Goal: Task Accomplishment & Management: Use online tool/utility

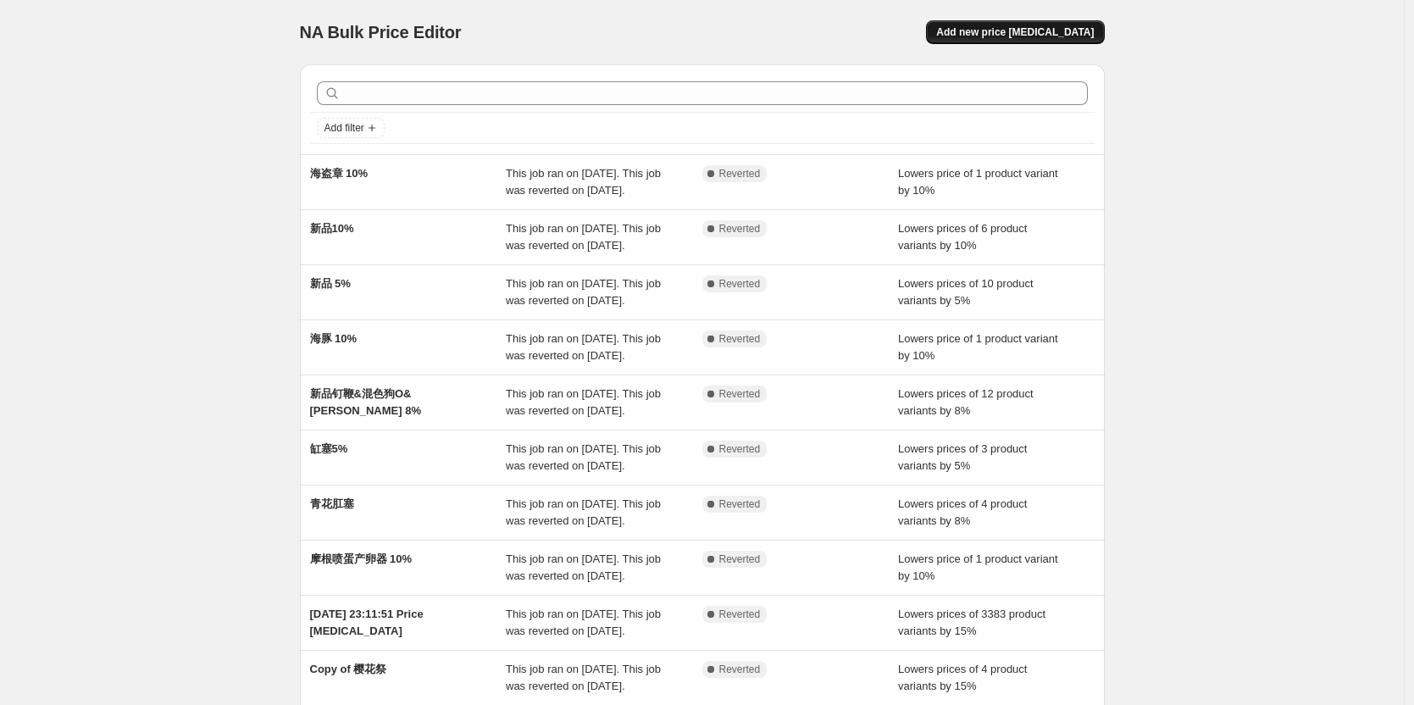
click at [1036, 39] on button "Add new price [MEDICAL_DATA]" at bounding box center [1015, 32] width 178 height 24
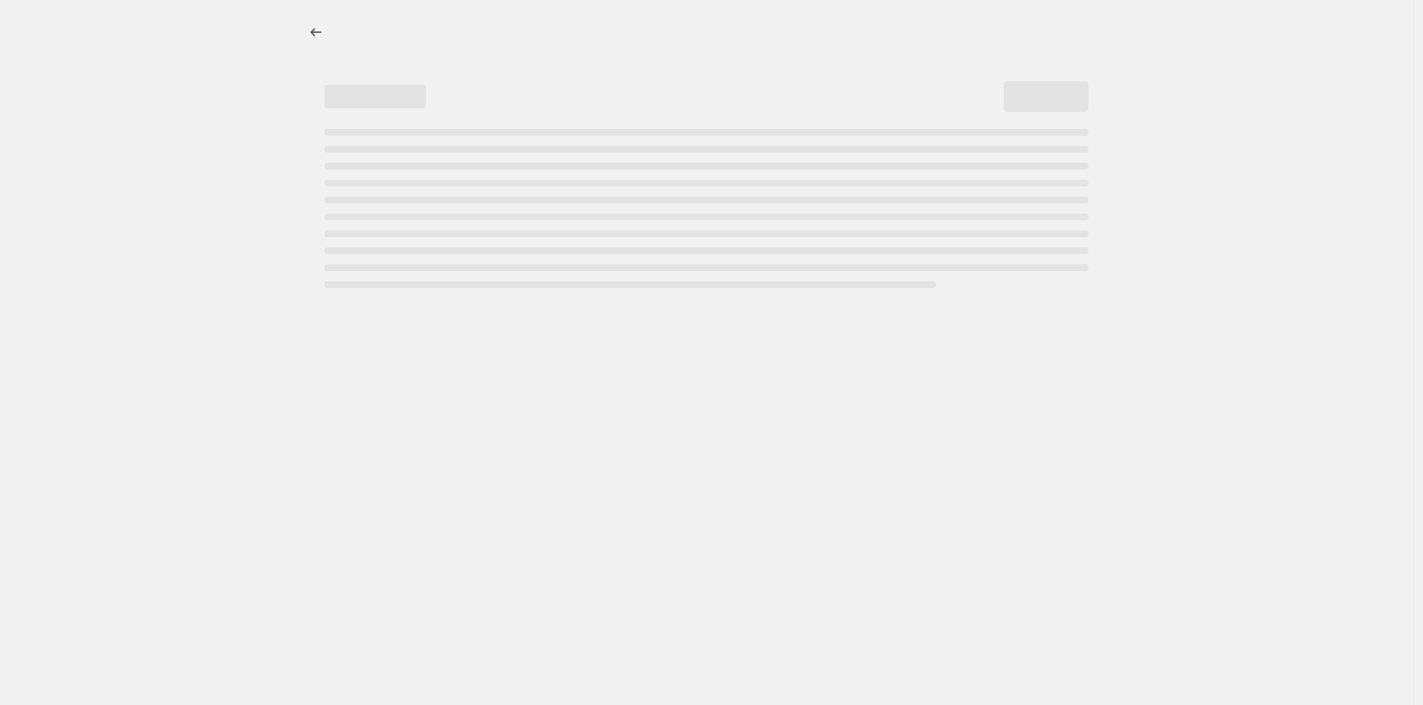
select select "percentage"
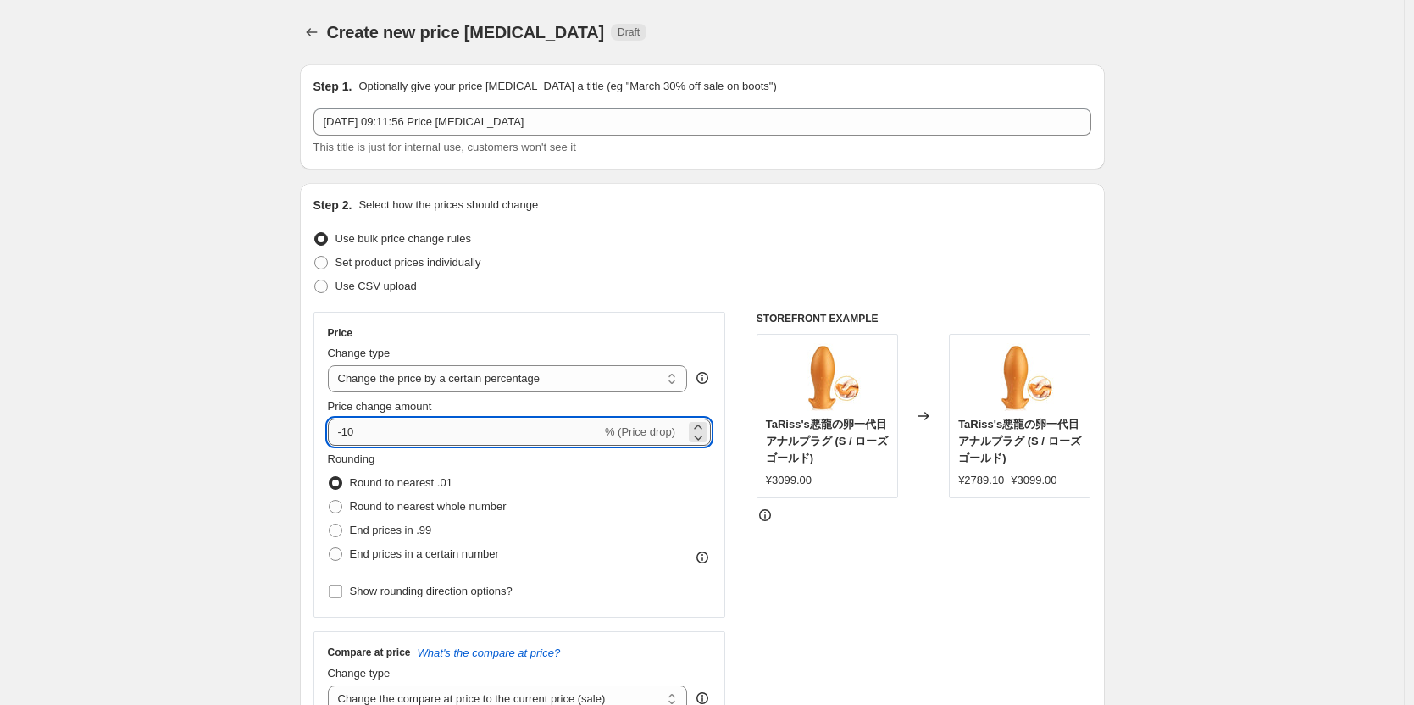
click at [371, 431] on input "-10" at bounding box center [465, 432] width 274 height 27
type input "-1"
type input "-20"
click at [895, 614] on div "STOREFRONT EXAMPLE TaRiss's悪龍の卵一代目アナルプラグ (S / ローズゴールド) ¥3099.00 Changed to TaRi…" at bounding box center [924, 519] width 335 height 415
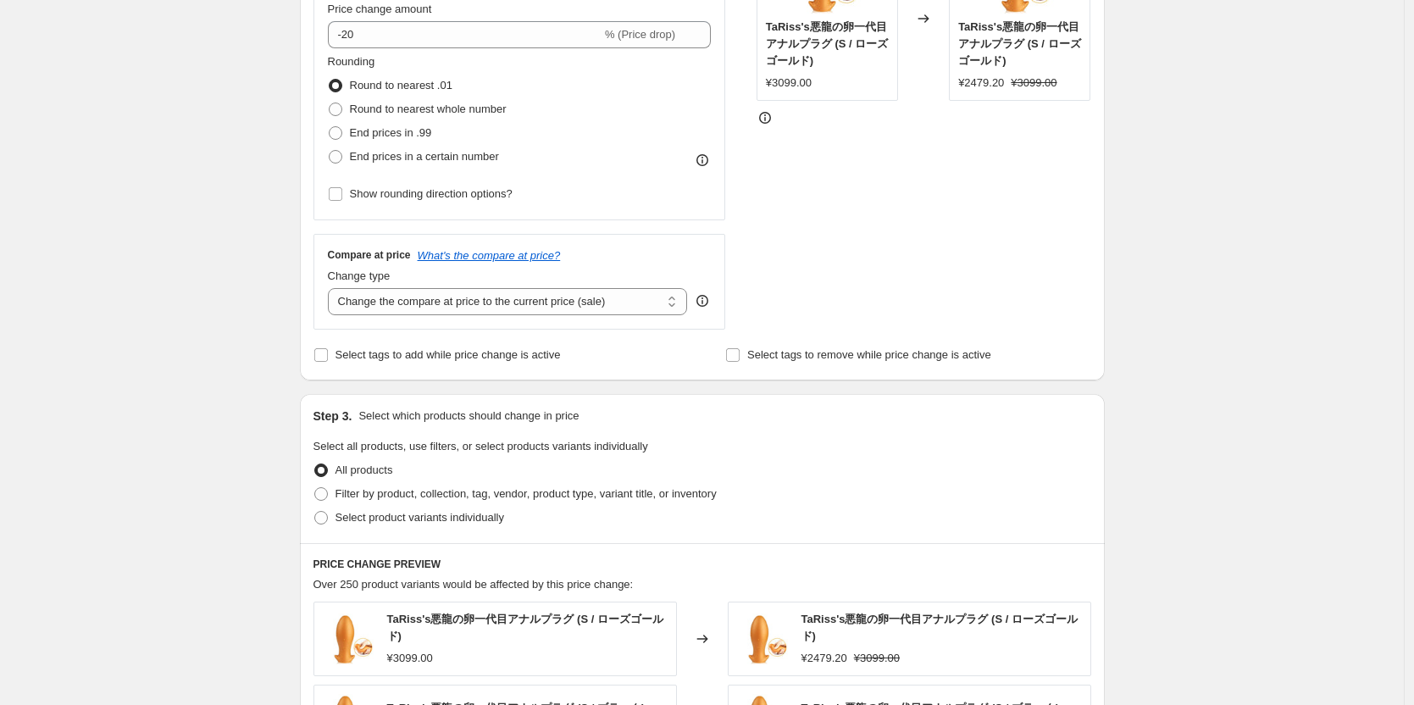
scroll to position [424, 0]
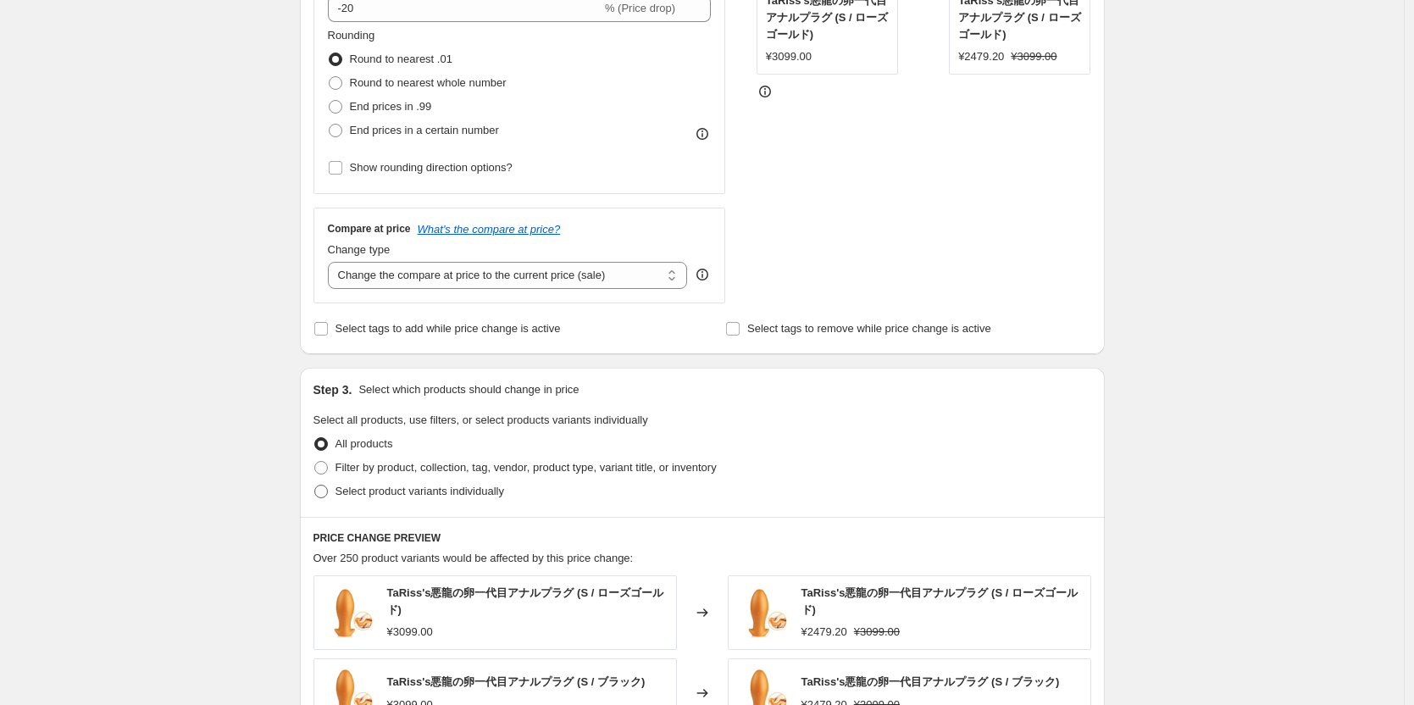
click at [326, 495] on span at bounding box center [321, 492] width 14 height 14
click at [315, 485] on input "Select product variants individually" at bounding box center [314, 485] width 1 height 1
radio input "true"
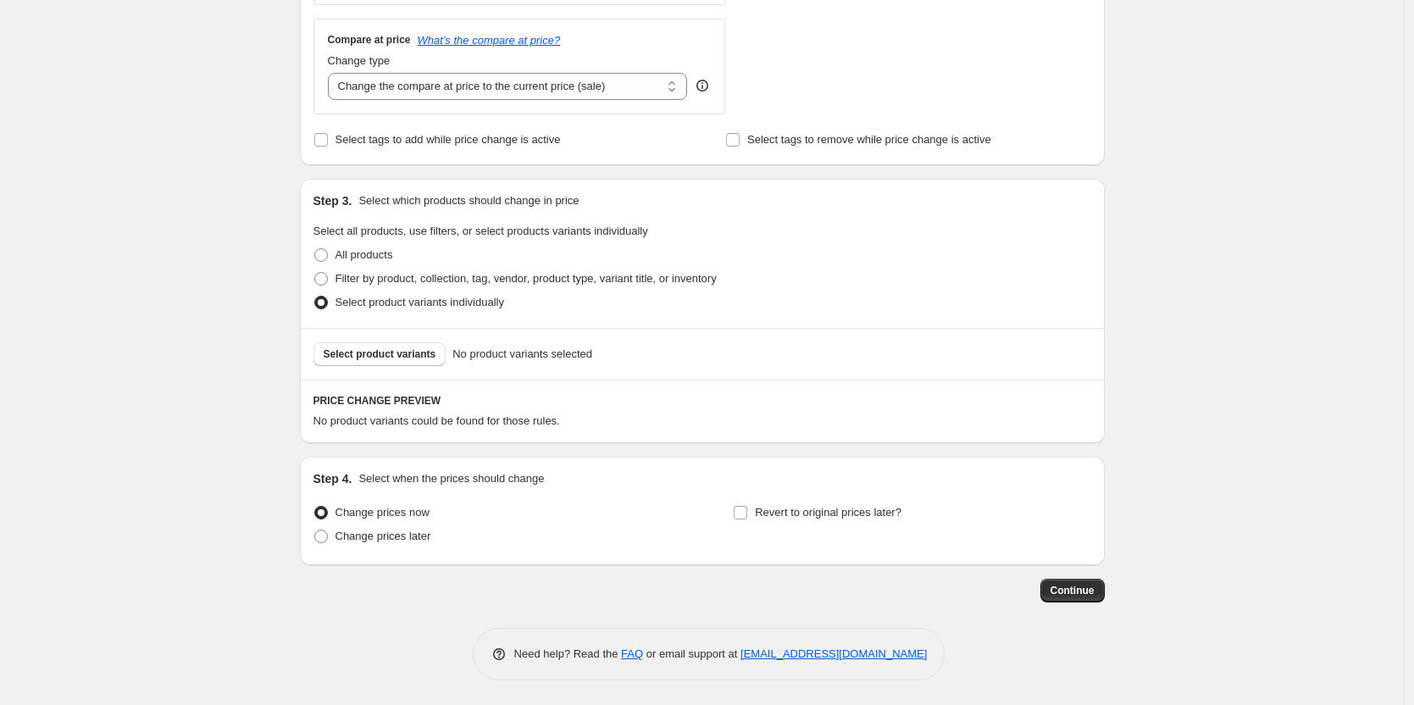
scroll to position [614, 0]
click at [402, 350] on span "Select product variants" at bounding box center [380, 353] width 113 height 14
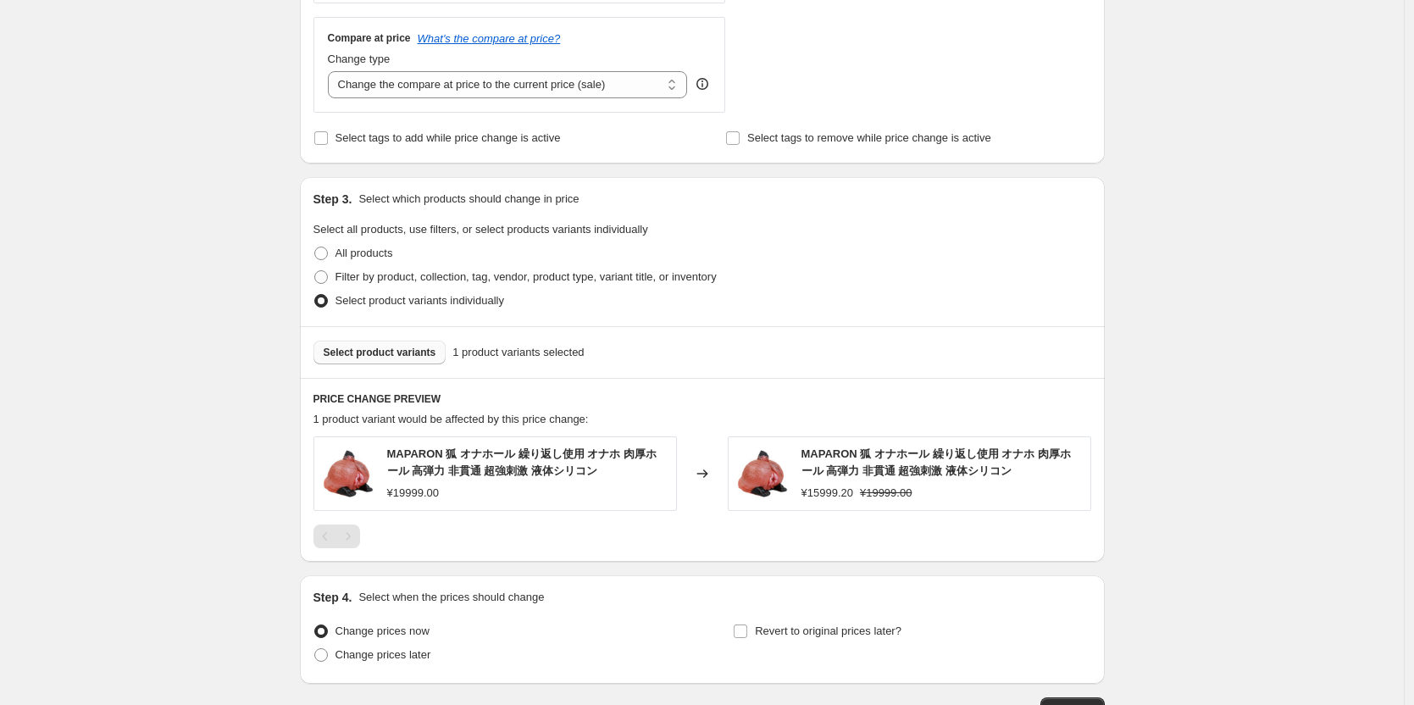
click at [406, 354] on span "Select product variants" at bounding box center [380, 353] width 113 height 14
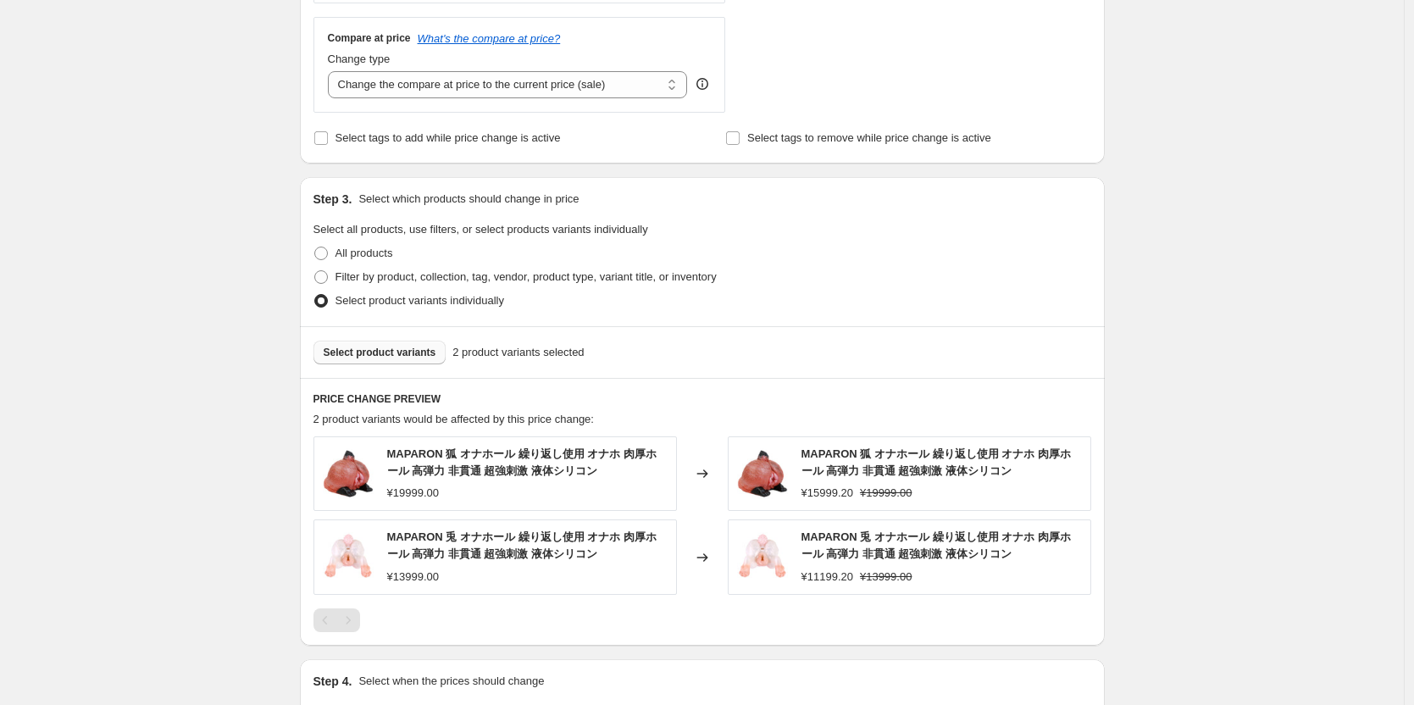
click at [391, 358] on span "Select product variants" at bounding box center [380, 353] width 113 height 14
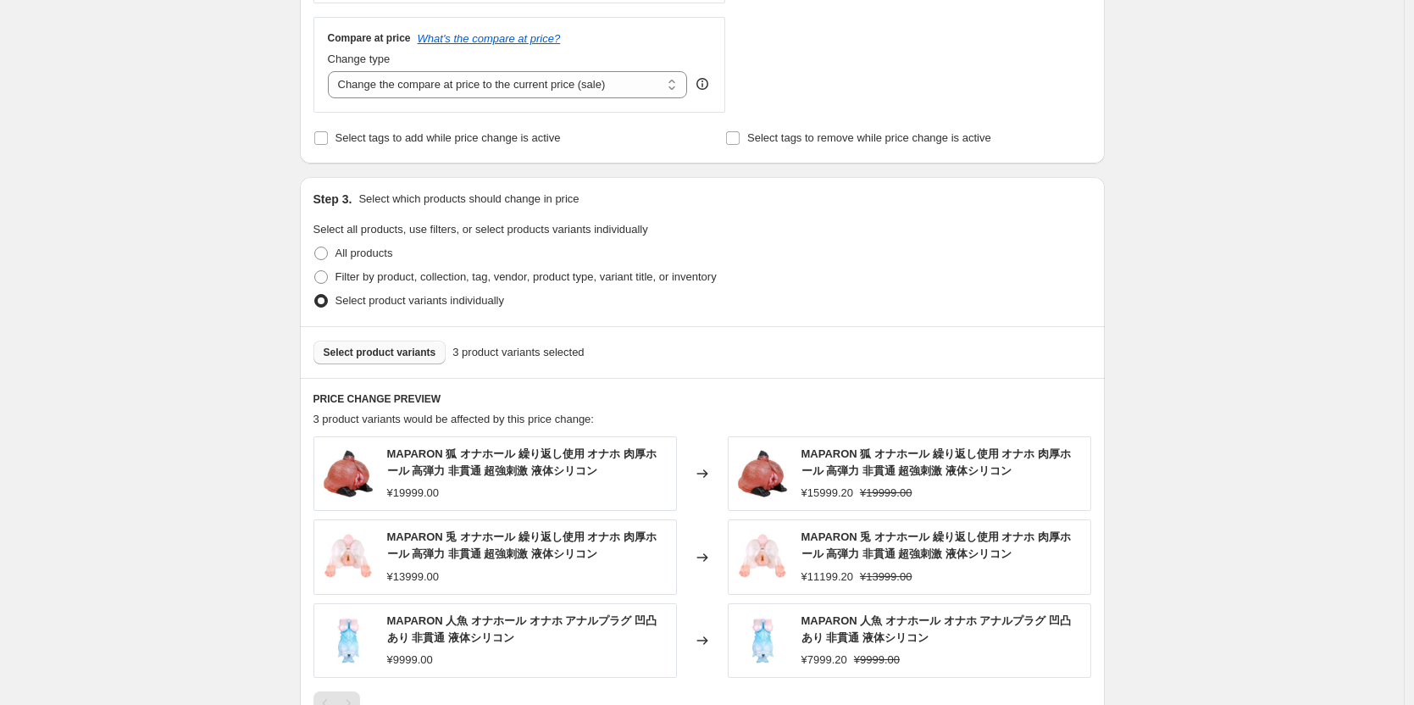
click at [402, 355] on span "Select product variants" at bounding box center [380, 353] width 113 height 14
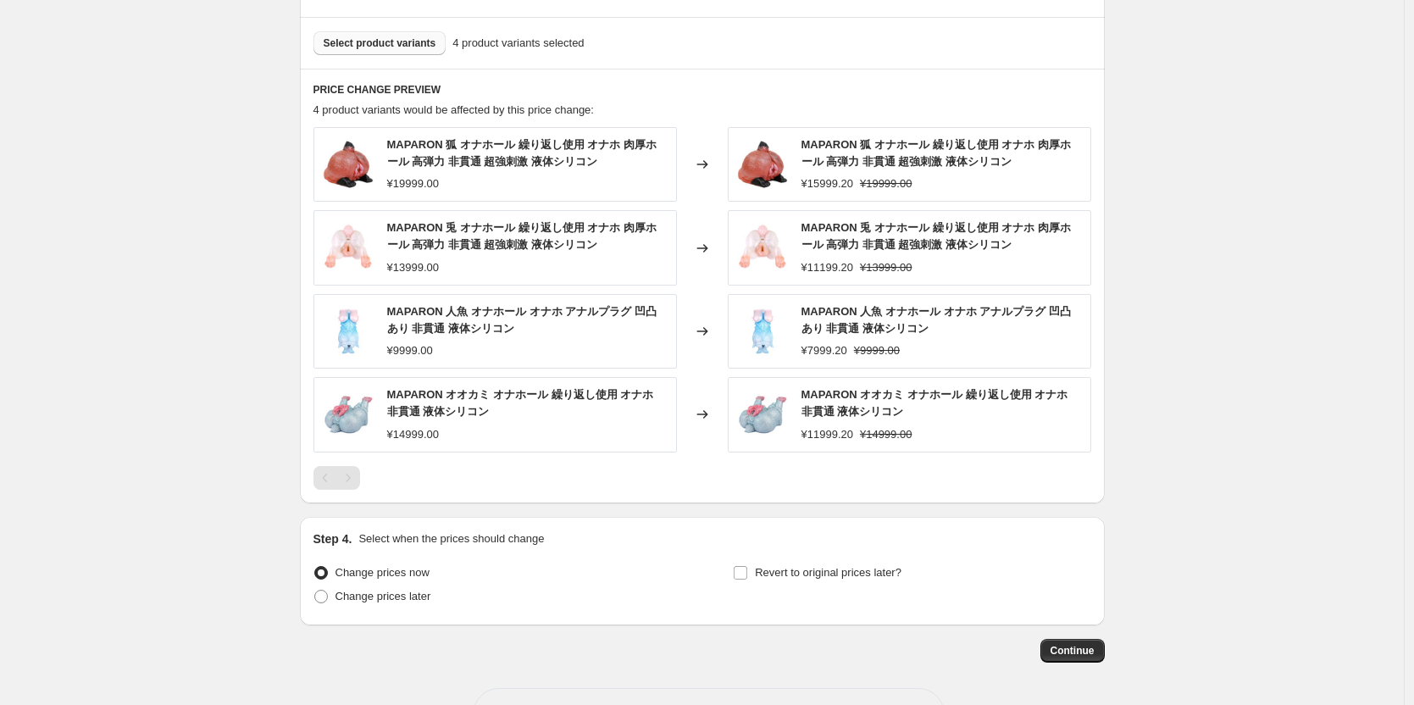
scroll to position [985, 0]
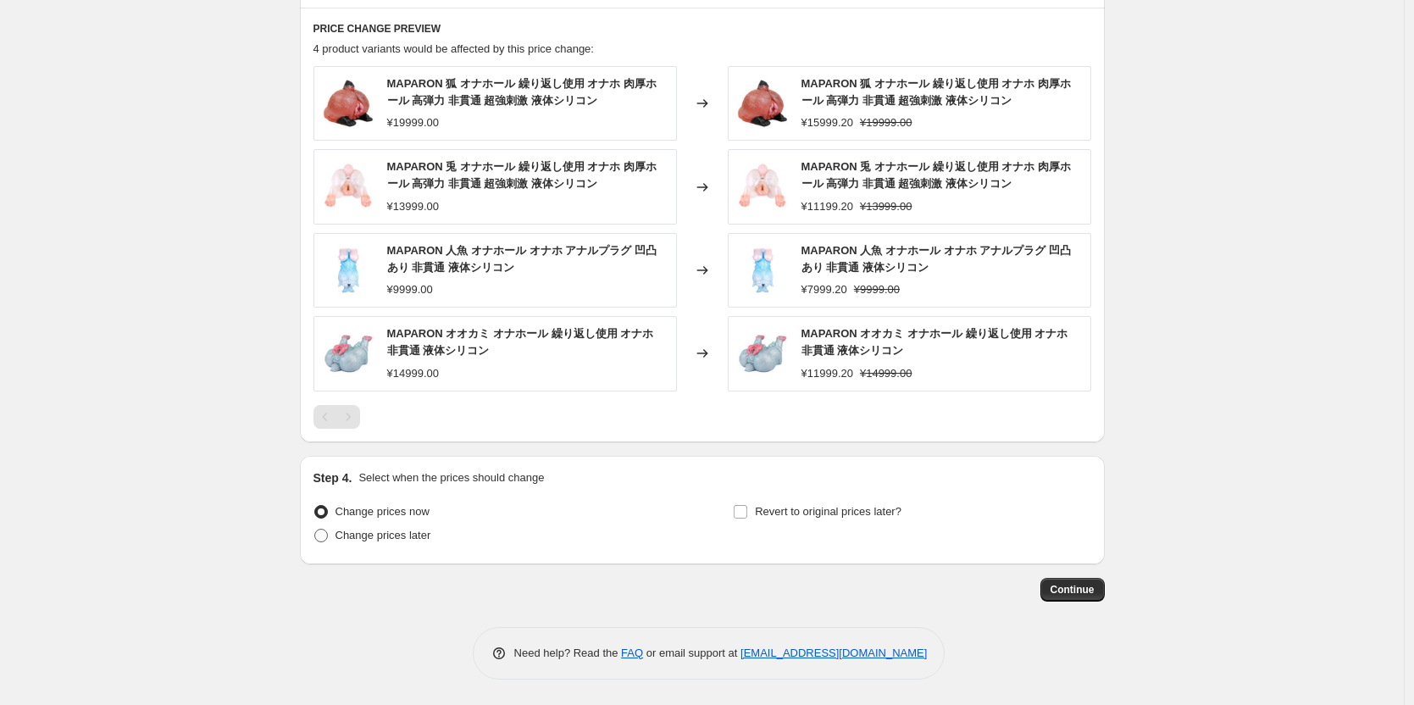
click at [326, 535] on span at bounding box center [321, 536] width 14 height 14
click at [315, 529] on input "Change prices later" at bounding box center [314, 529] width 1 height 1
radio input "true"
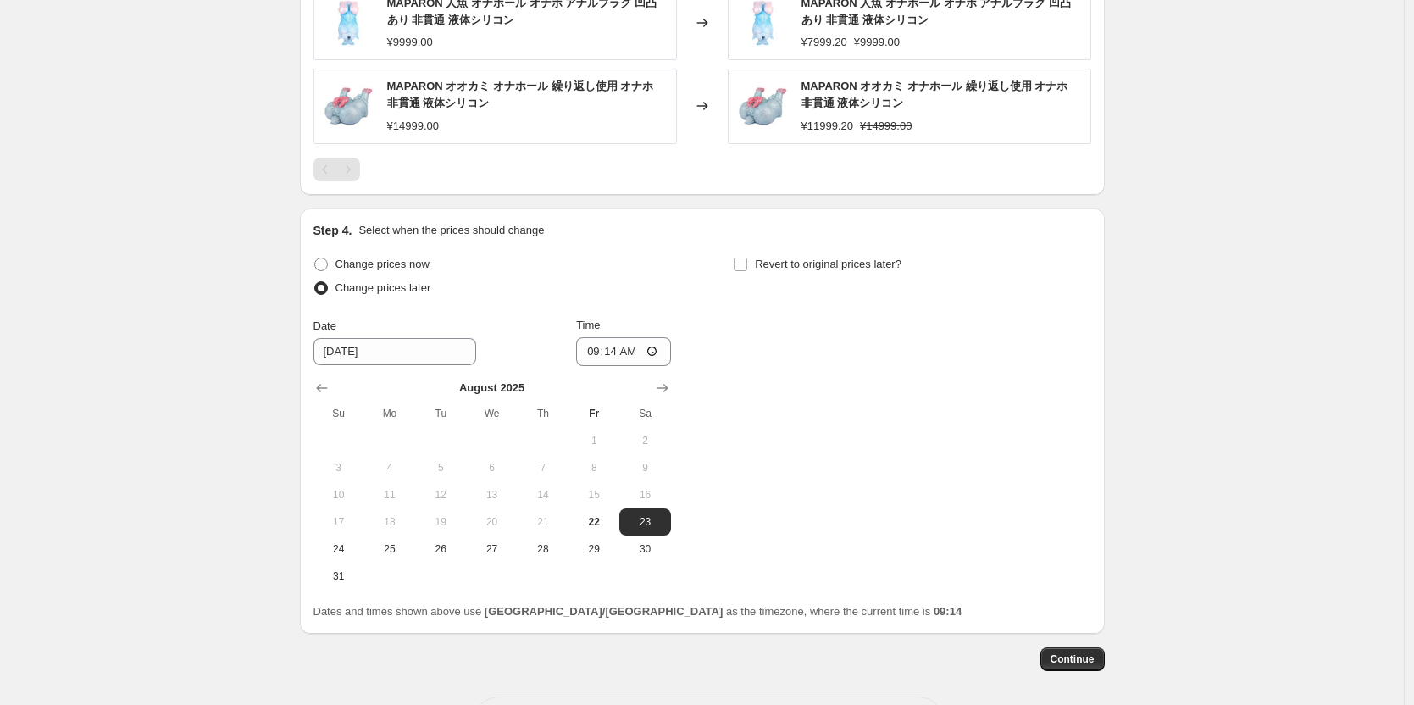
scroll to position [1239, 0]
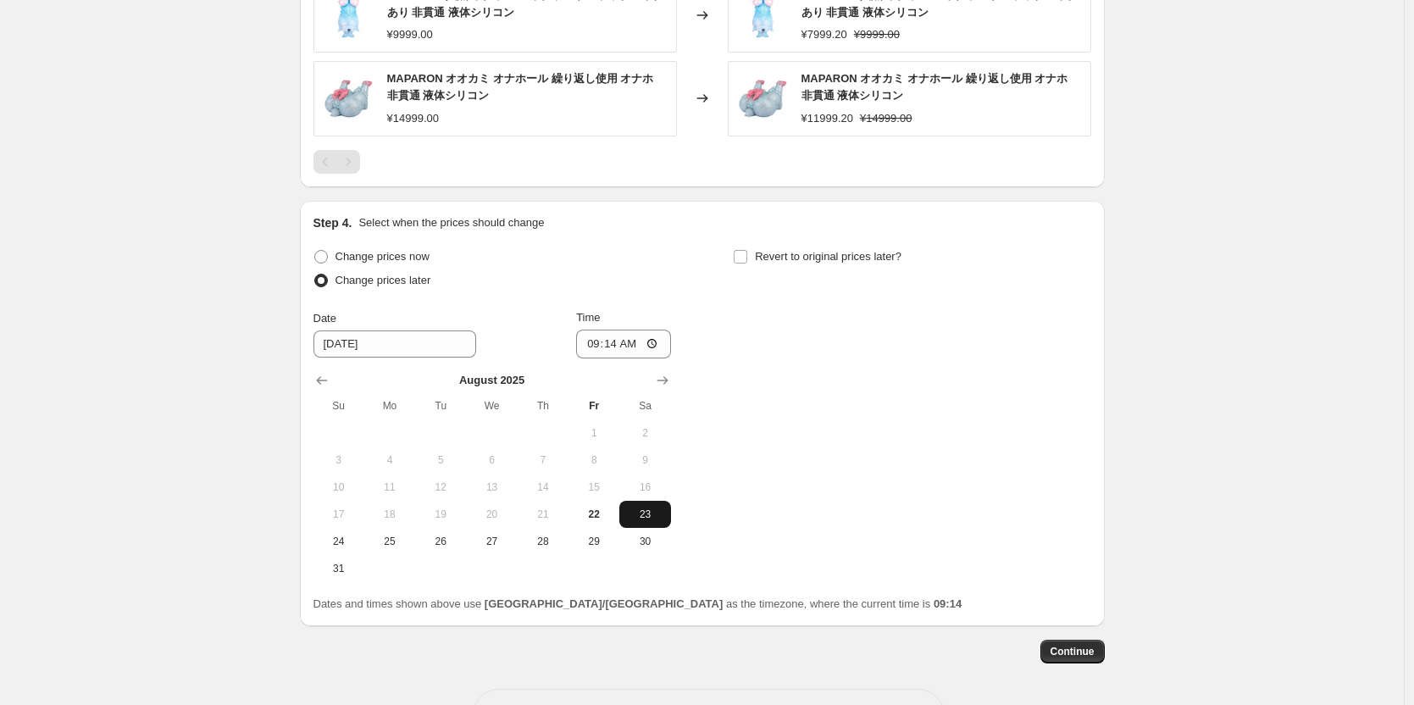
click at [641, 515] on span "23" at bounding box center [644, 514] width 37 height 14
click at [632, 344] on input "09:14" at bounding box center [623, 344] width 95 height 29
click at [602, 344] on input "09:14" at bounding box center [623, 344] width 95 height 29
click at [620, 344] on input "09:14" at bounding box center [623, 344] width 95 height 29
type input "00:00"
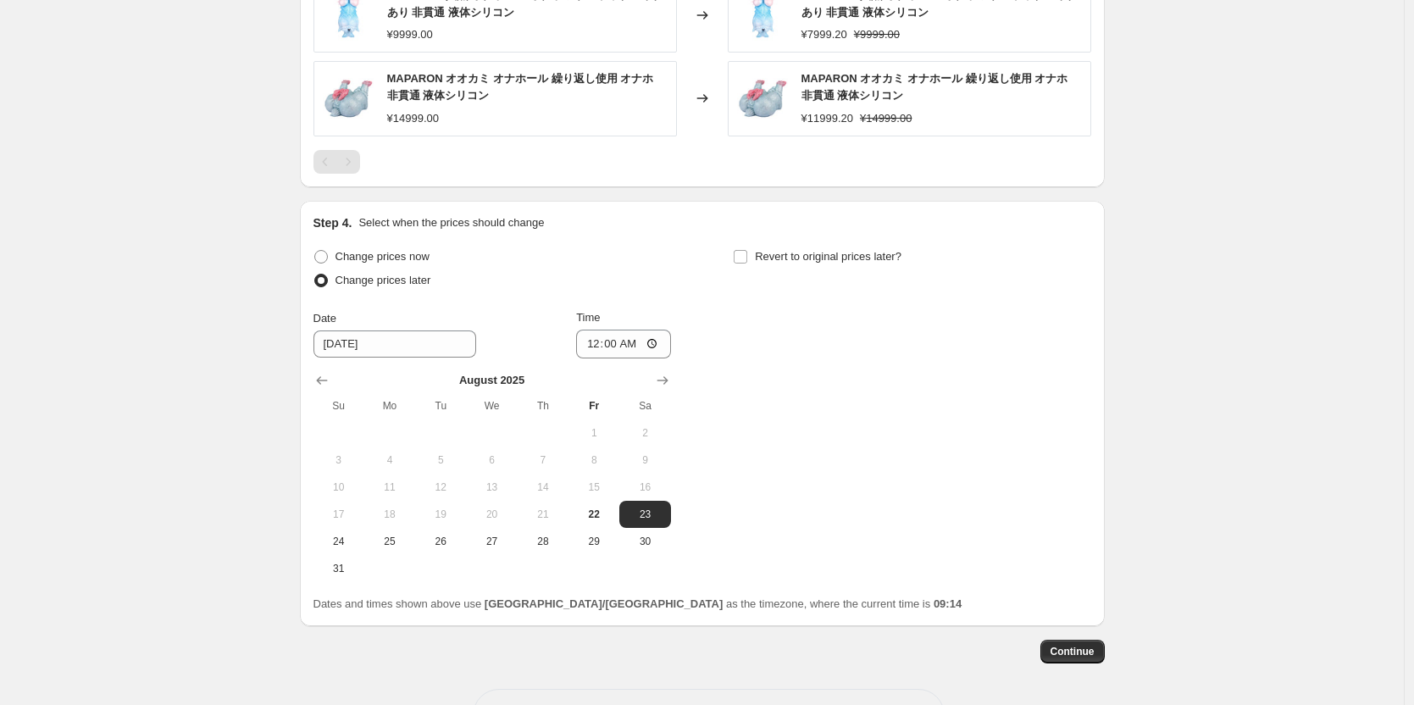
click at [775, 375] on div "Change prices now Change prices later Date [DATE] Time 00:00 [DATE] Su Mo Tu We…" at bounding box center [702, 413] width 778 height 337
click at [757, 257] on label "Revert to original prices later?" at bounding box center [817, 257] width 169 height 24
click at [747, 257] on input "Revert to original prices later?" at bounding box center [741, 257] width 14 height 14
checkbox input "true"
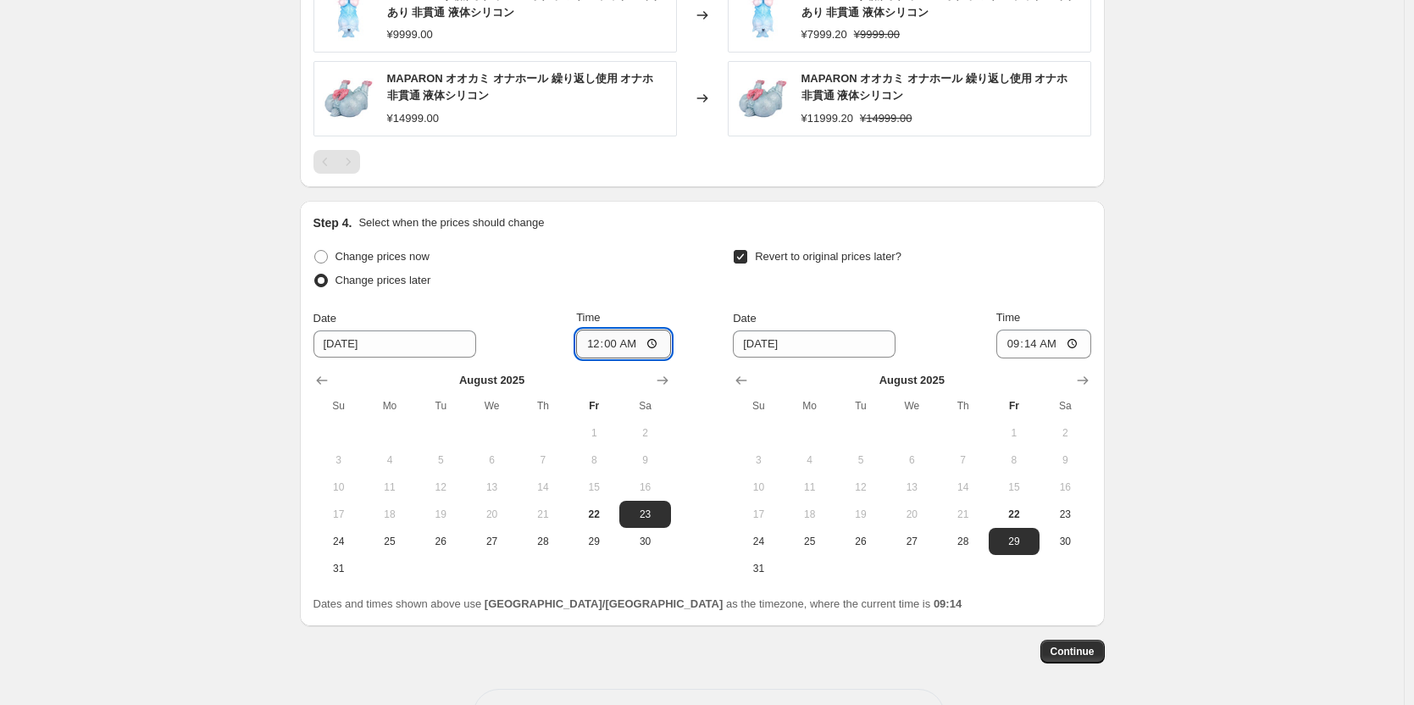
click at [623, 346] on input "00:00" at bounding box center [623, 344] width 95 height 29
type input "01:00"
click at [861, 543] on span "26" at bounding box center [860, 542] width 37 height 14
type input "[DATE]"
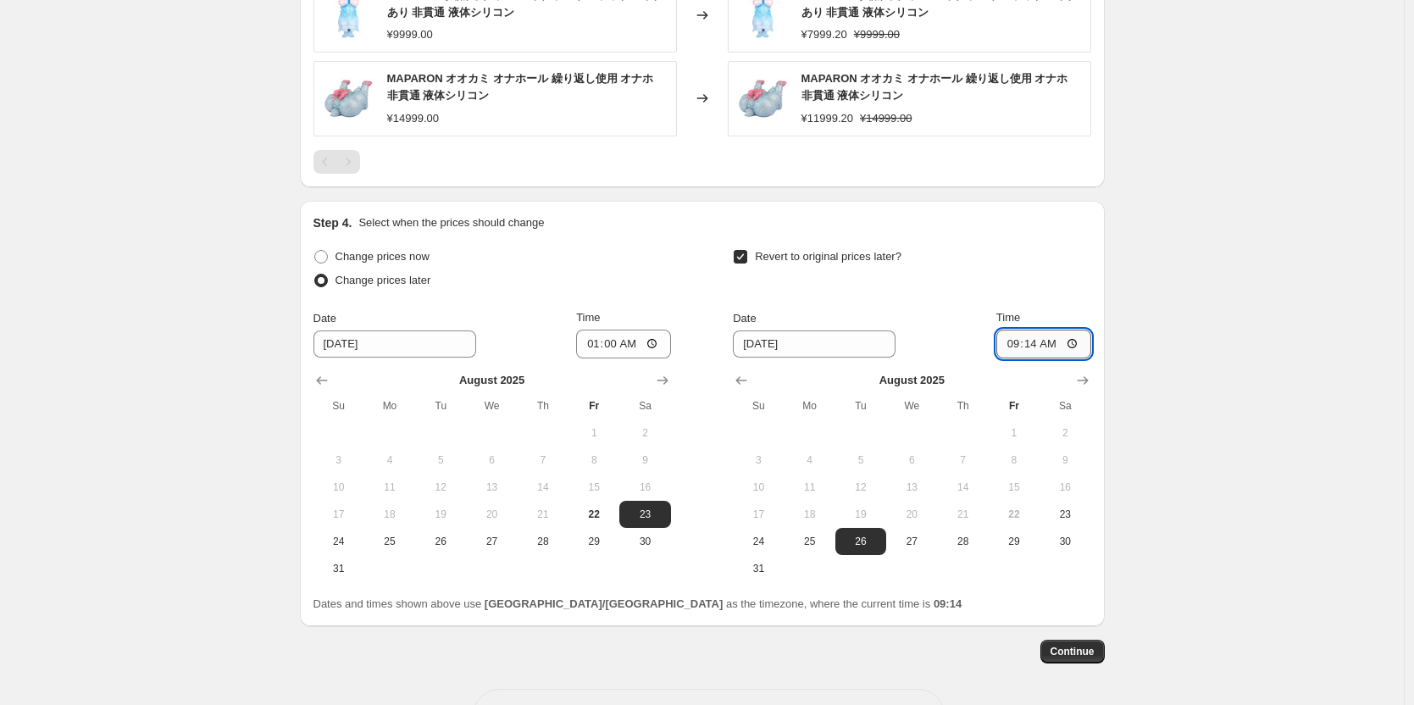
click at [1039, 341] on input "09:14" at bounding box center [1043, 344] width 95 height 29
type input "23:00"
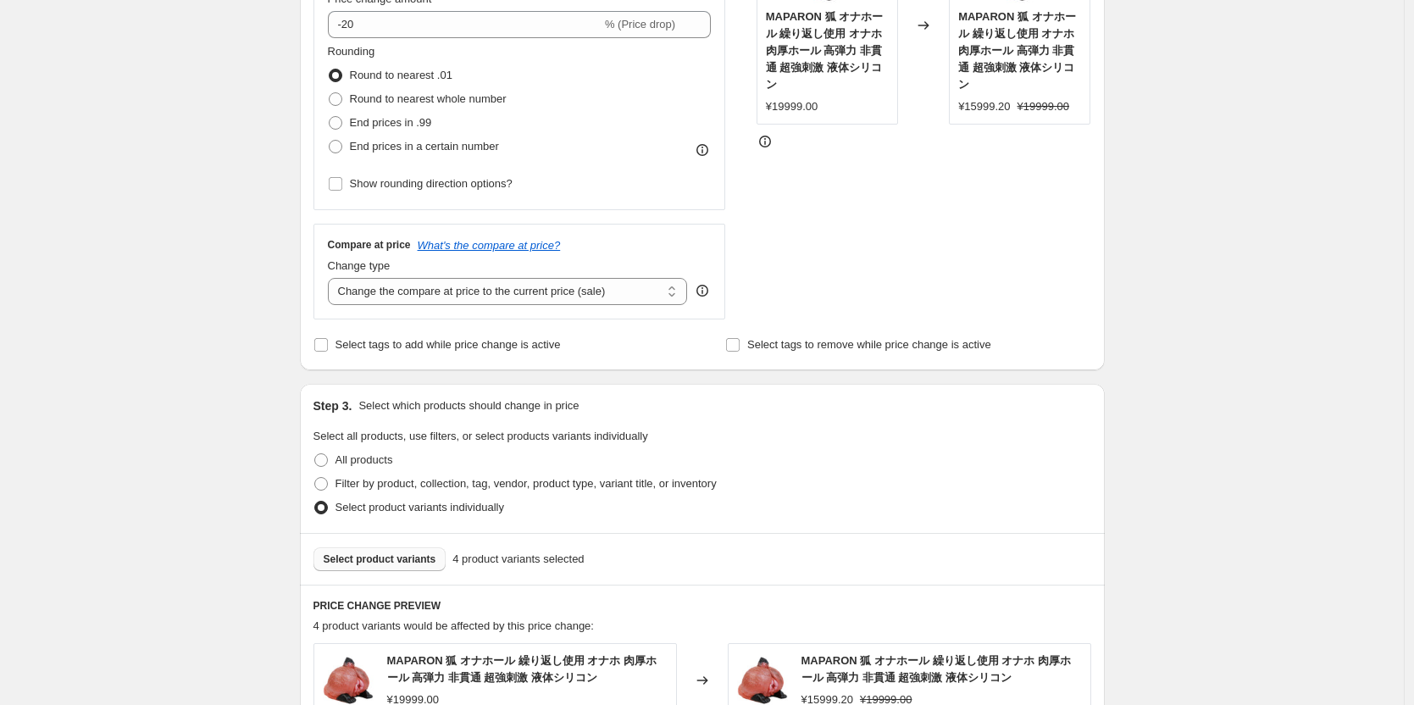
scroll to position [405, 0]
click at [338, 105] on span at bounding box center [336, 102] width 14 height 14
click at [330, 96] on input "Round to nearest whole number" at bounding box center [329, 95] width 1 height 1
radio input "true"
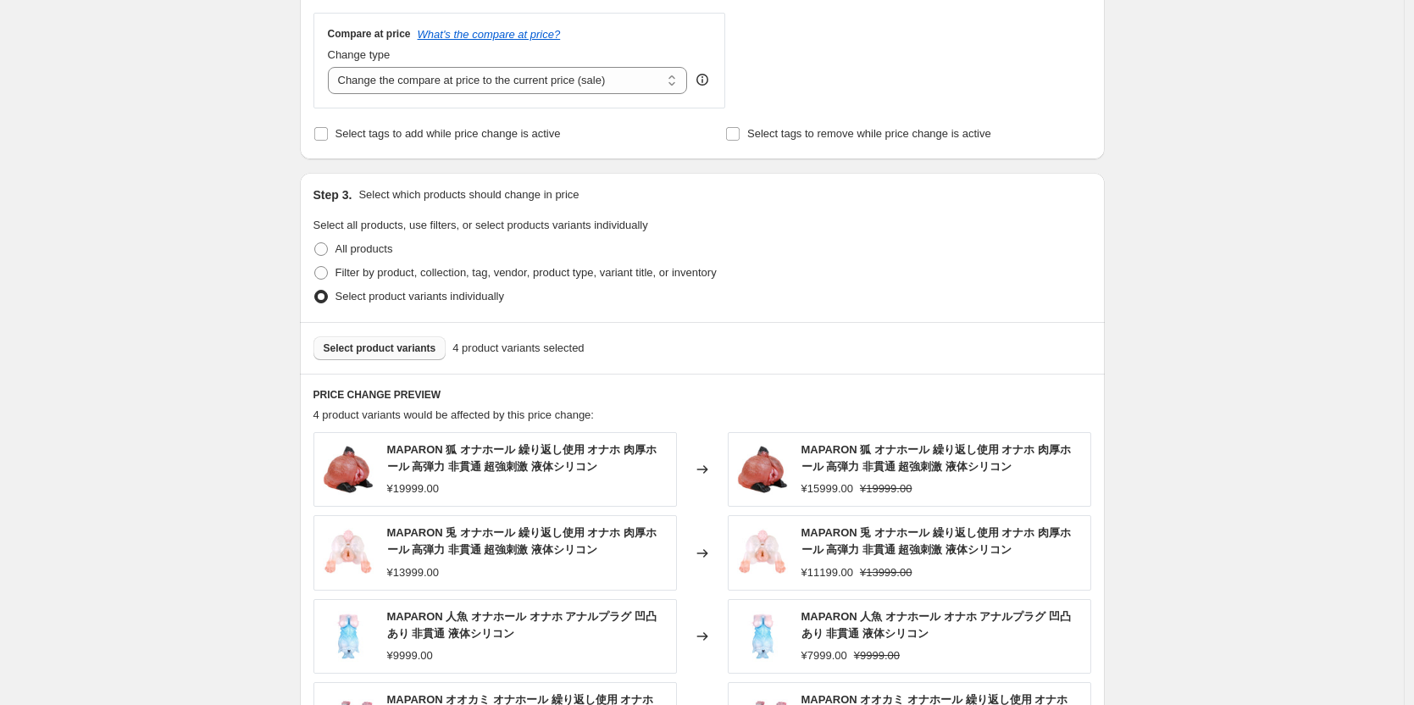
scroll to position [574, 0]
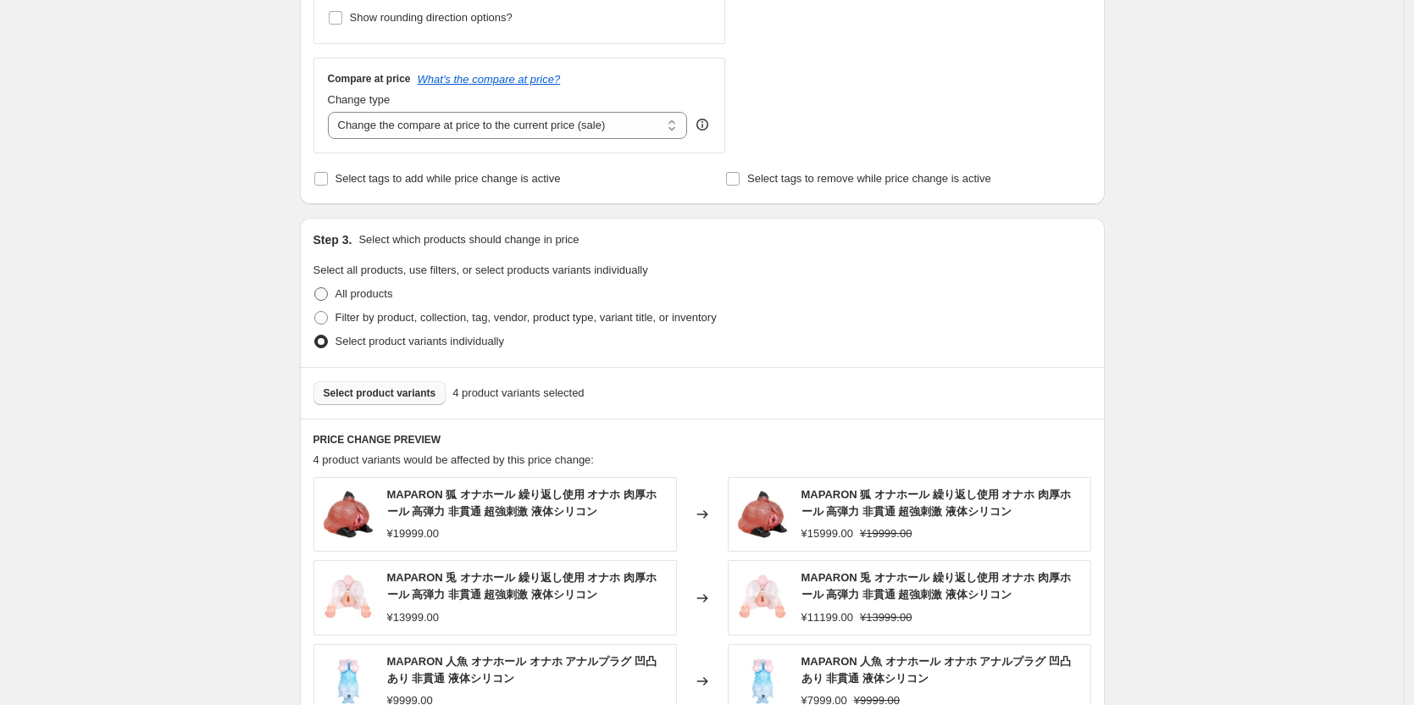
click at [324, 297] on span at bounding box center [321, 294] width 14 height 14
click at [315, 288] on input "All products" at bounding box center [314, 287] width 1 height 1
radio input "true"
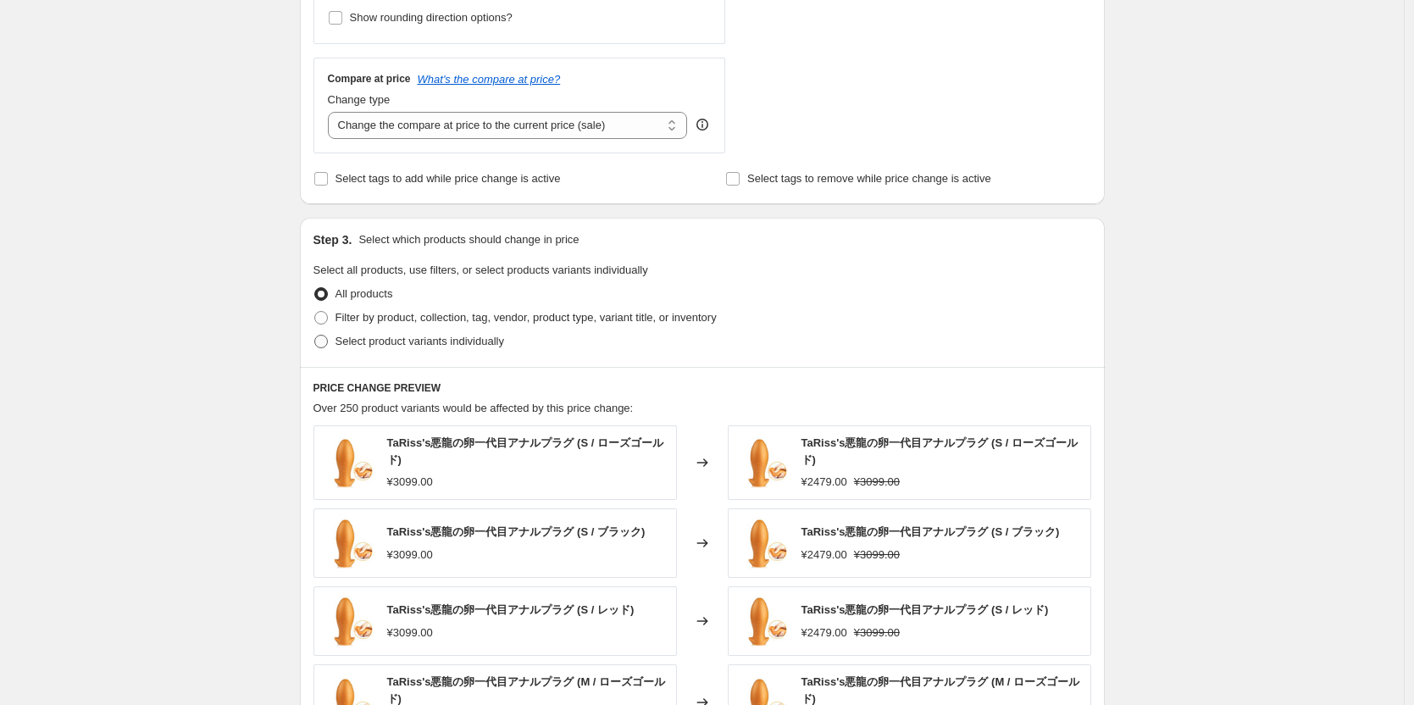
click at [328, 340] on span at bounding box center [321, 342] width 14 height 14
click at [315, 335] on input "Select product variants individually" at bounding box center [314, 335] width 1 height 1
radio input "true"
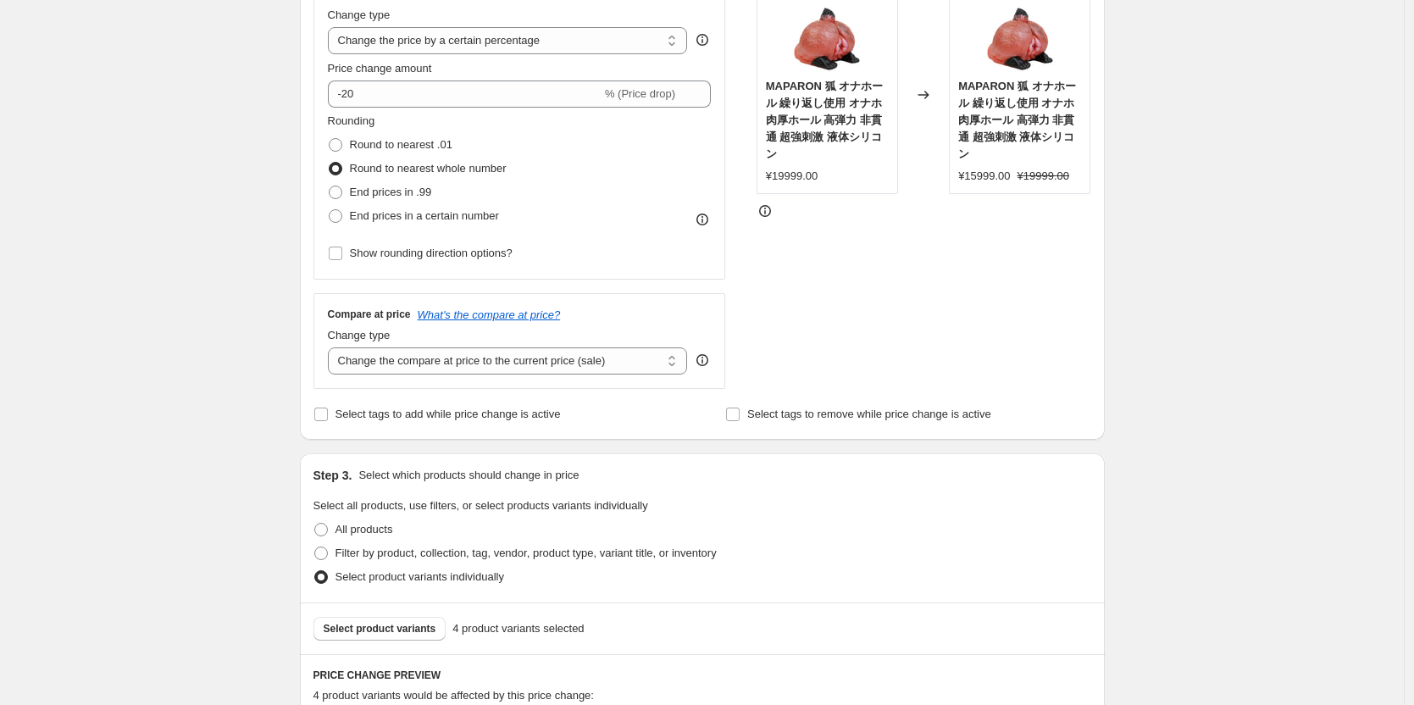
scroll to position [335, 0]
click at [348, 149] on label "Round to nearest .01" at bounding box center [390, 148] width 125 height 24
click at [330, 141] on input "Round to nearest .01" at bounding box center [329, 141] width 1 height 1
radio input "true"
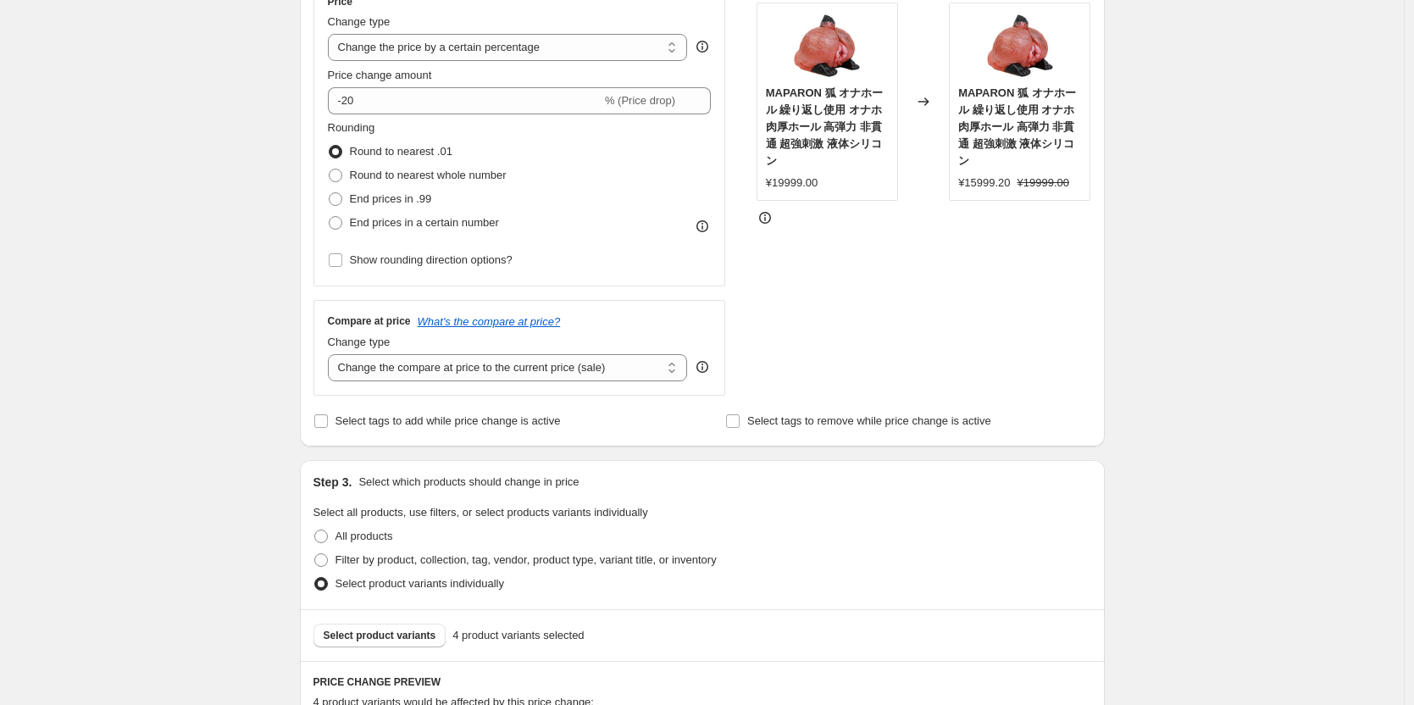
scroll to position [326, 0]
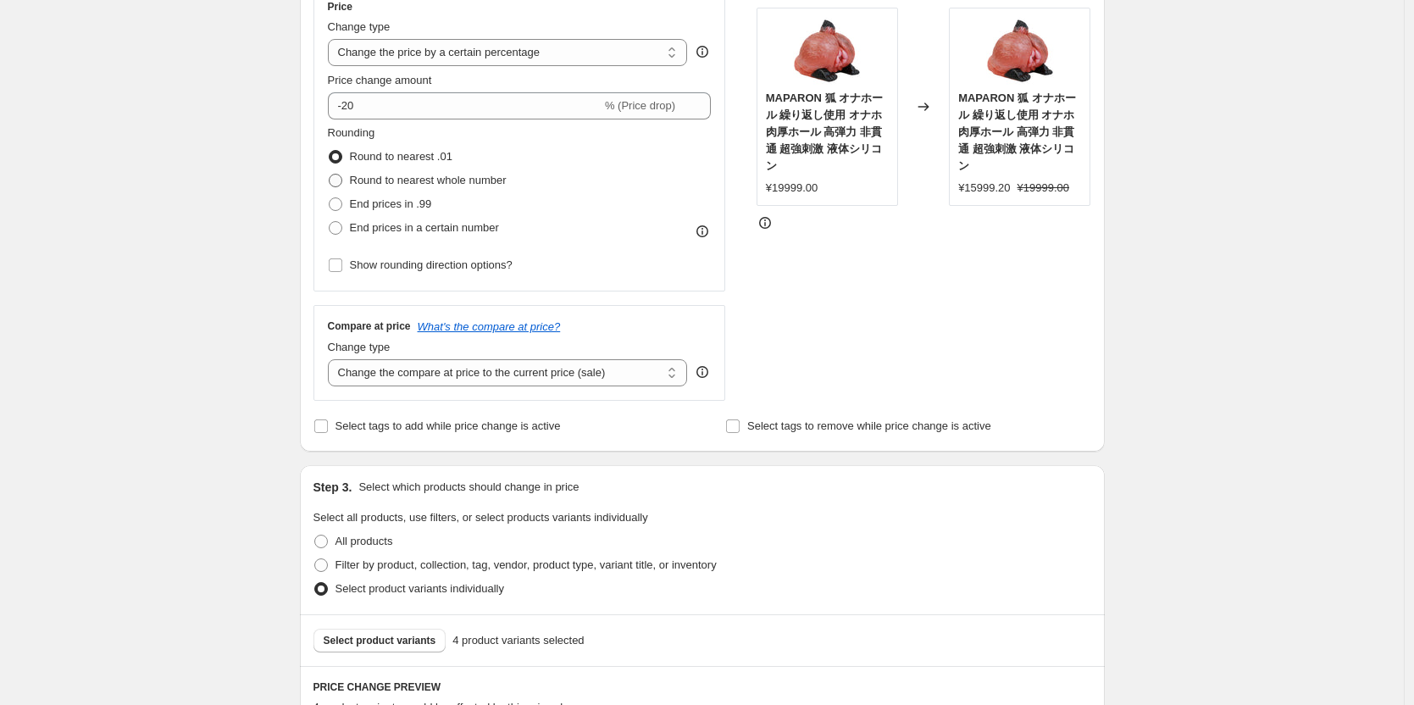
click at [336, 182] on span at bounding box center [336, 181] width 14 height 14
click at [330, 175] on input "Round to nearest whole number" at bounding box center [329, 174] width 1 height 1
radio input "true"
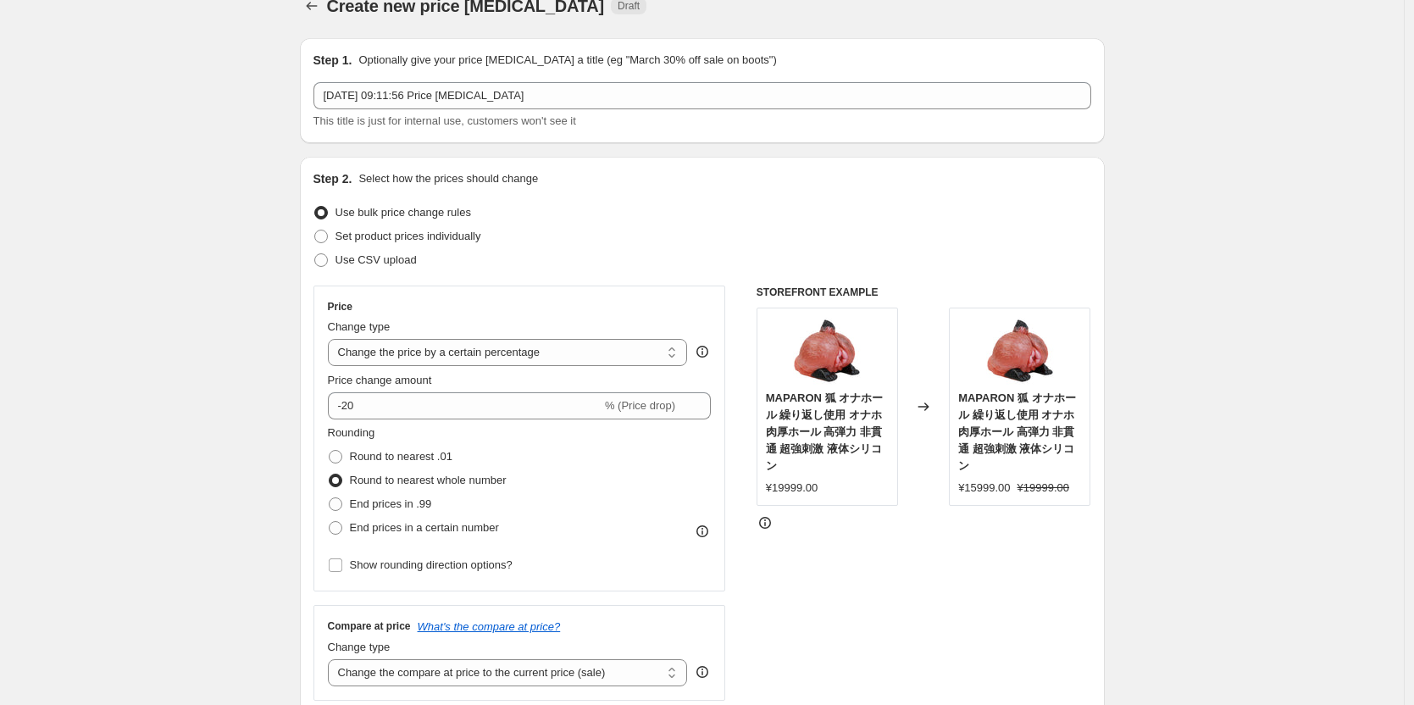
scroll to position [0, 0]
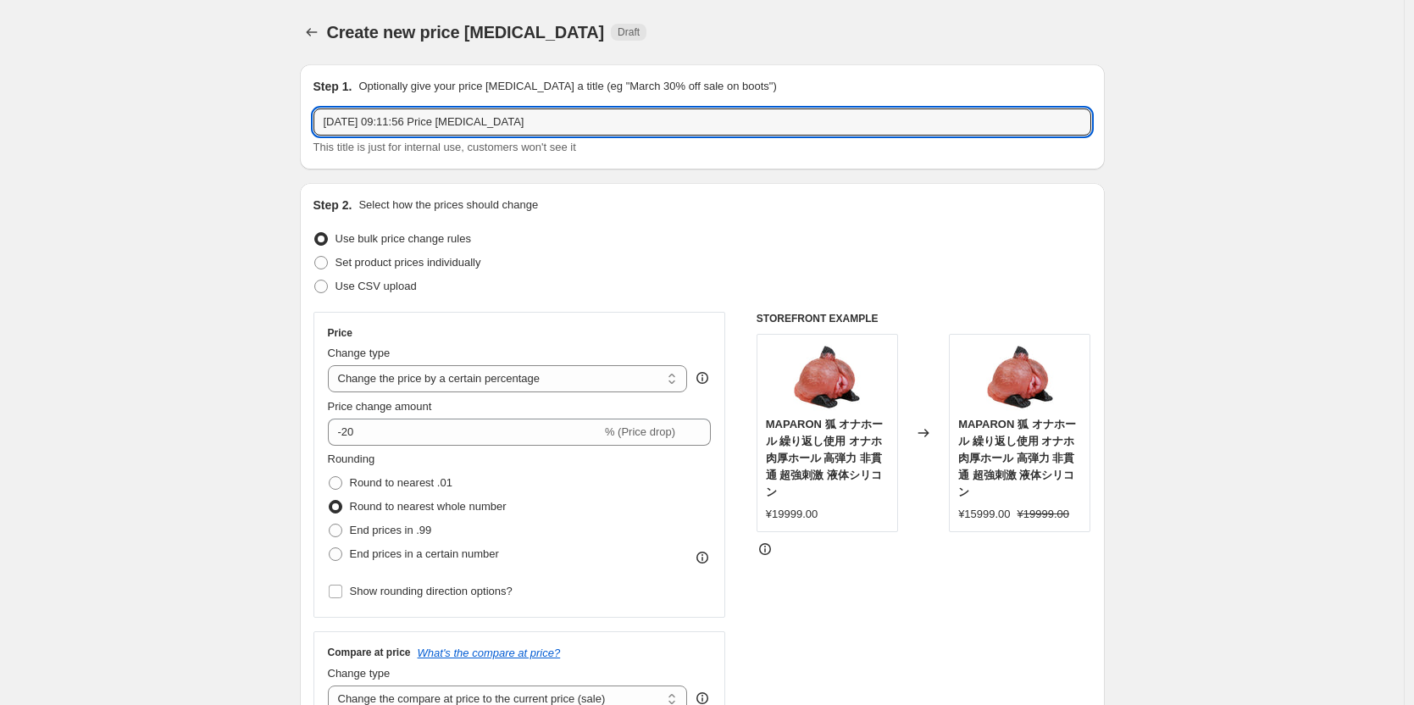
drag, startPoint x: 458, startPoint y: 129, endPoint x: 194, endPoint y: 103, distance: 265.6
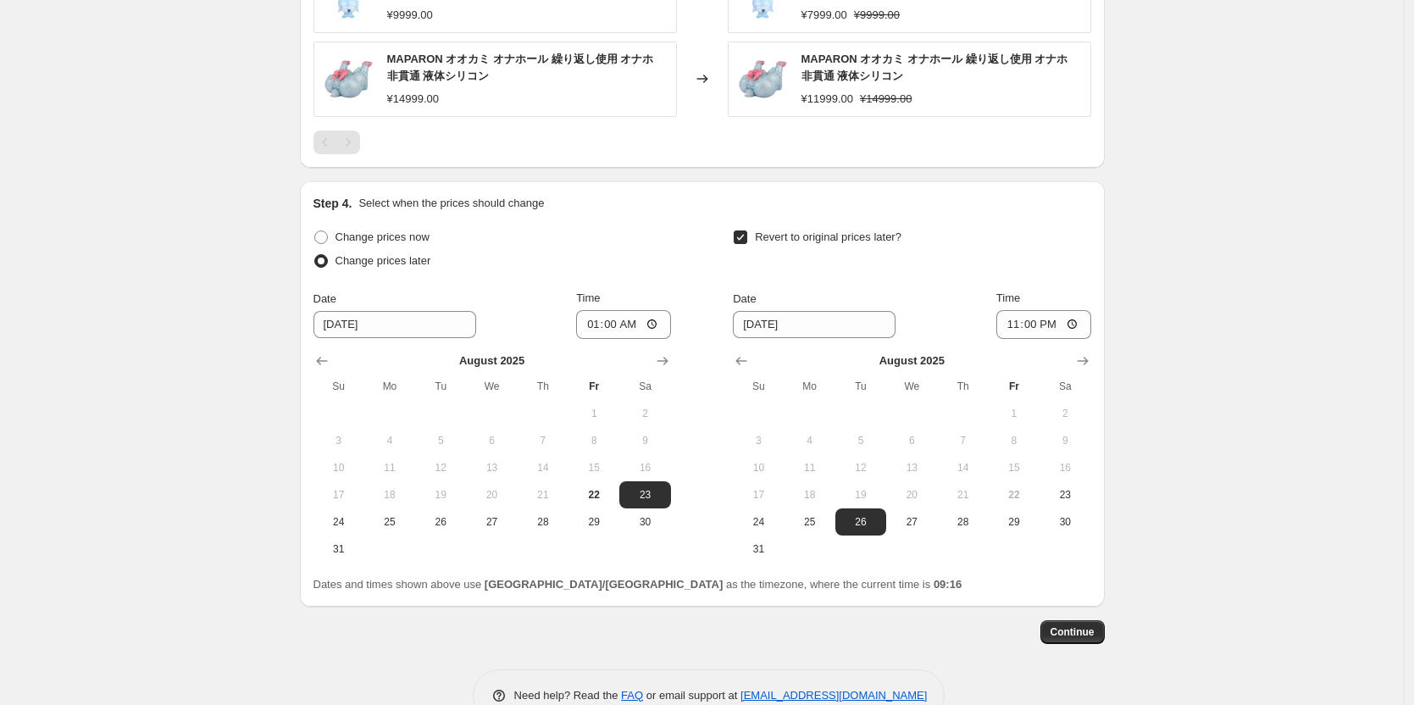
scroll to position [1271, 0]
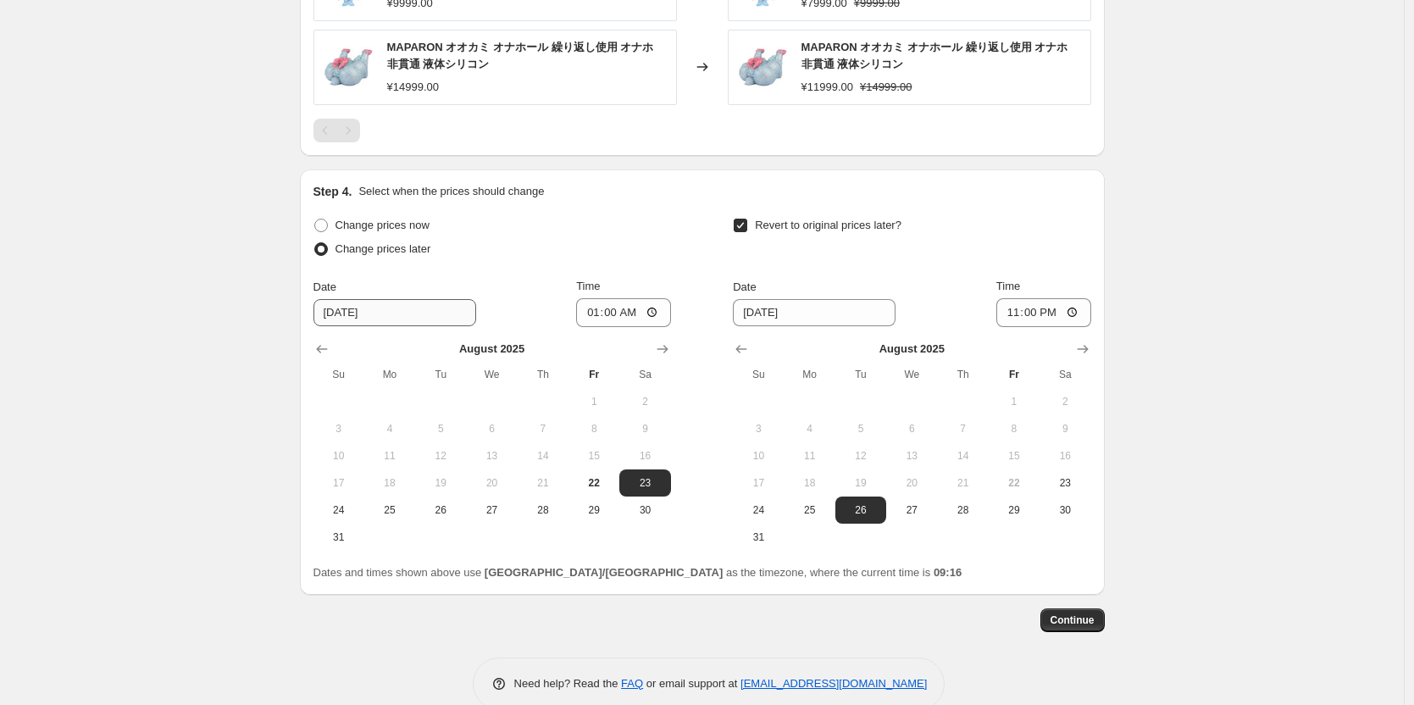
type input "火狐狸 兔子 美人鱼 狼姬20%"
click at [369, 319] on input "[DATE]" at bounding box center [394, 312] width 163 height 27
click at [598, 482] on span "22" at bounding box center [593, 483] width 37 height 14
type input "[DATE]"
click at [636, 318] on input "01:00" at bounding box center [623, 312] width 95 height 29
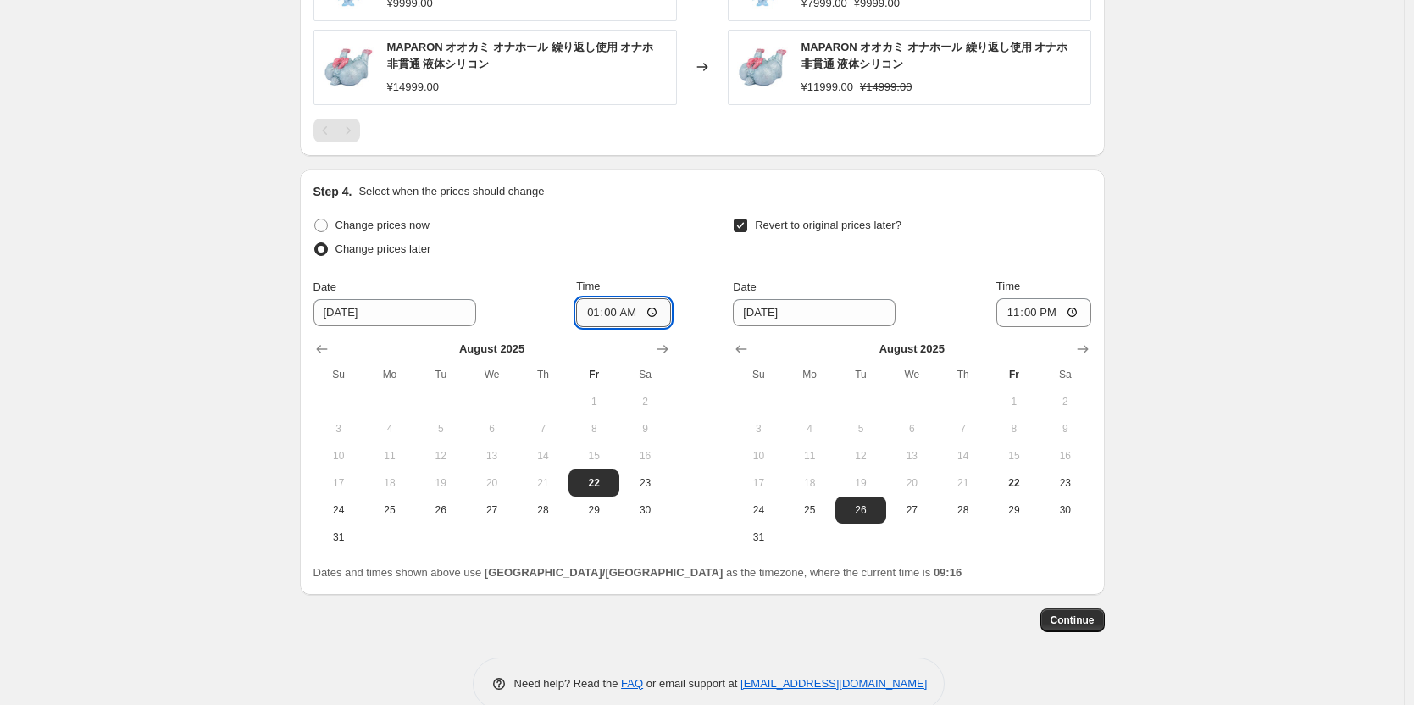
click at [616, 315] on input "01:00" at bounding box center [623, 312] width 95 height 29
type input "23:00"
click at [1087, 618] on span "Continue" at bounding box center [1072, 620] width 44 height 14
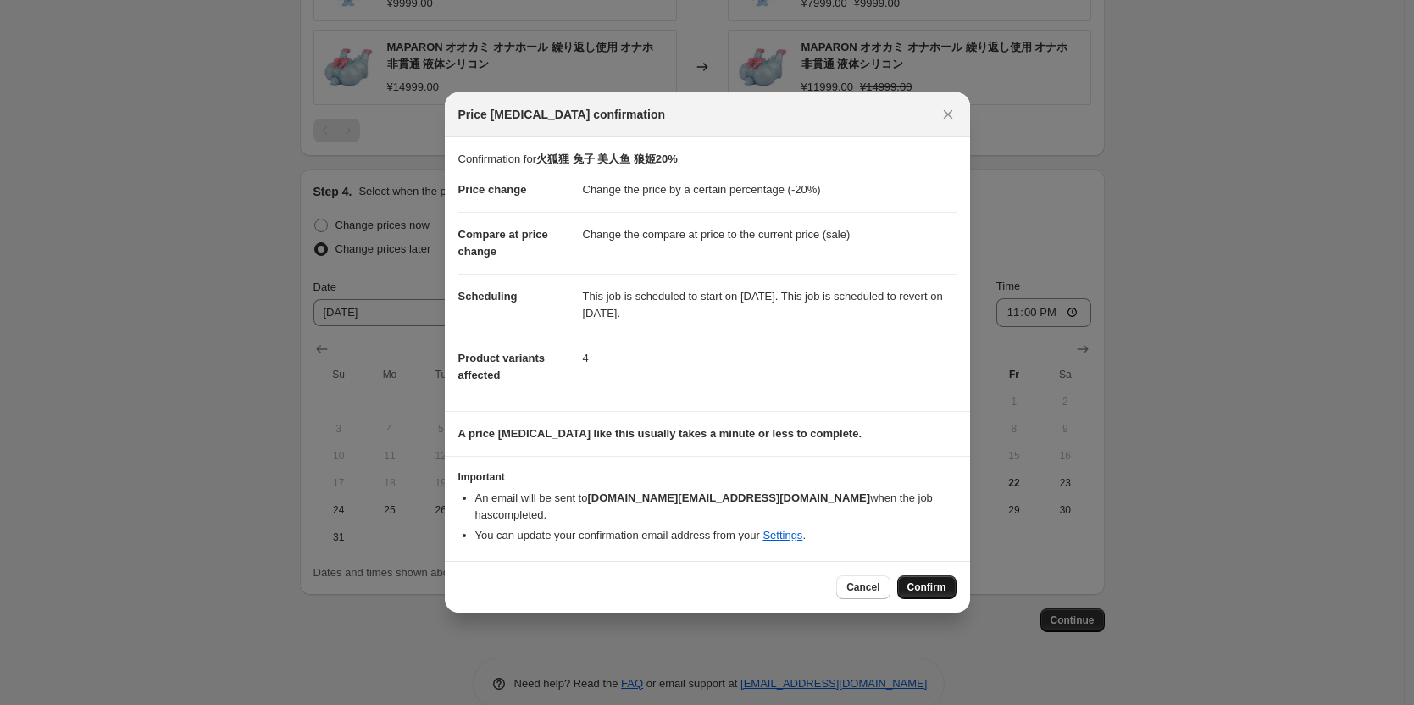
click at [933, 581] on span "Confirm" at bounding box center [926, 587] width 39 height 14
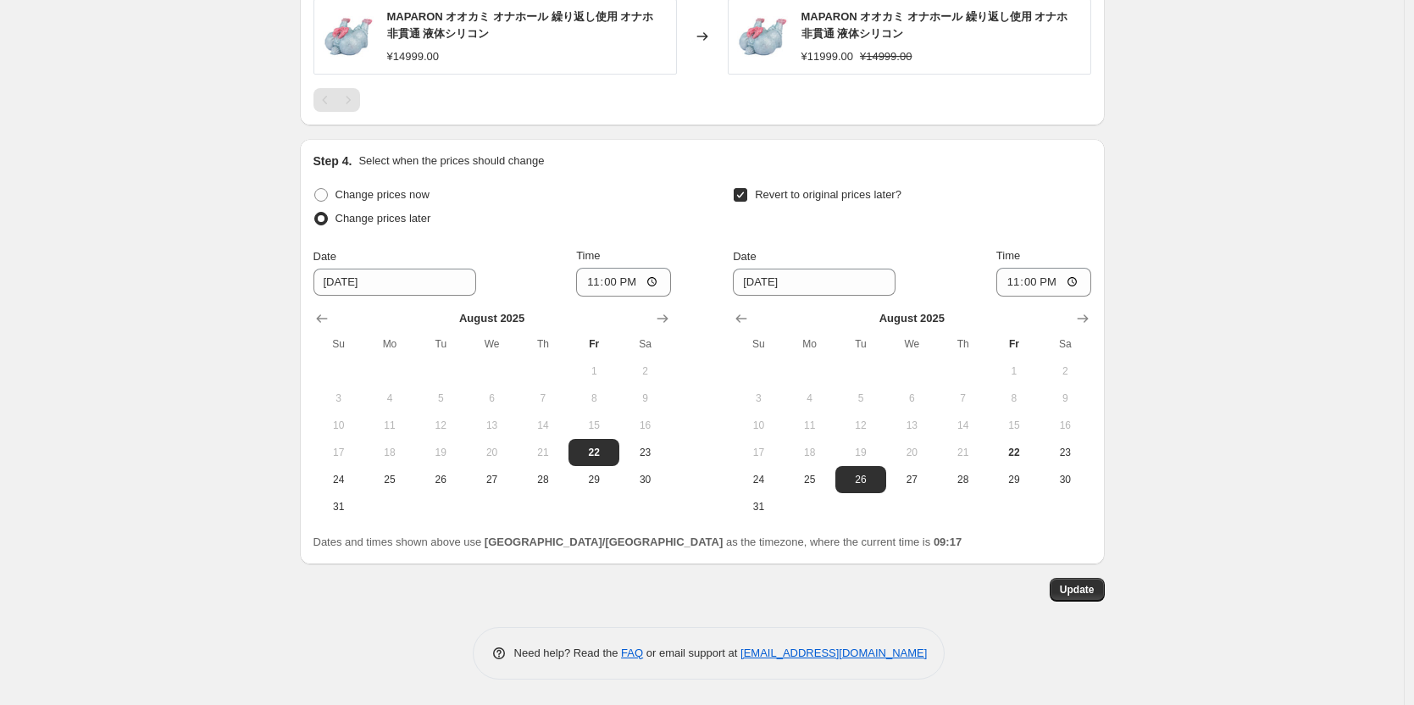
scroll to position [1405, 0]
click at [1089, 596] on button "Update" at bounding box center [1077, 590] width 55 height 24
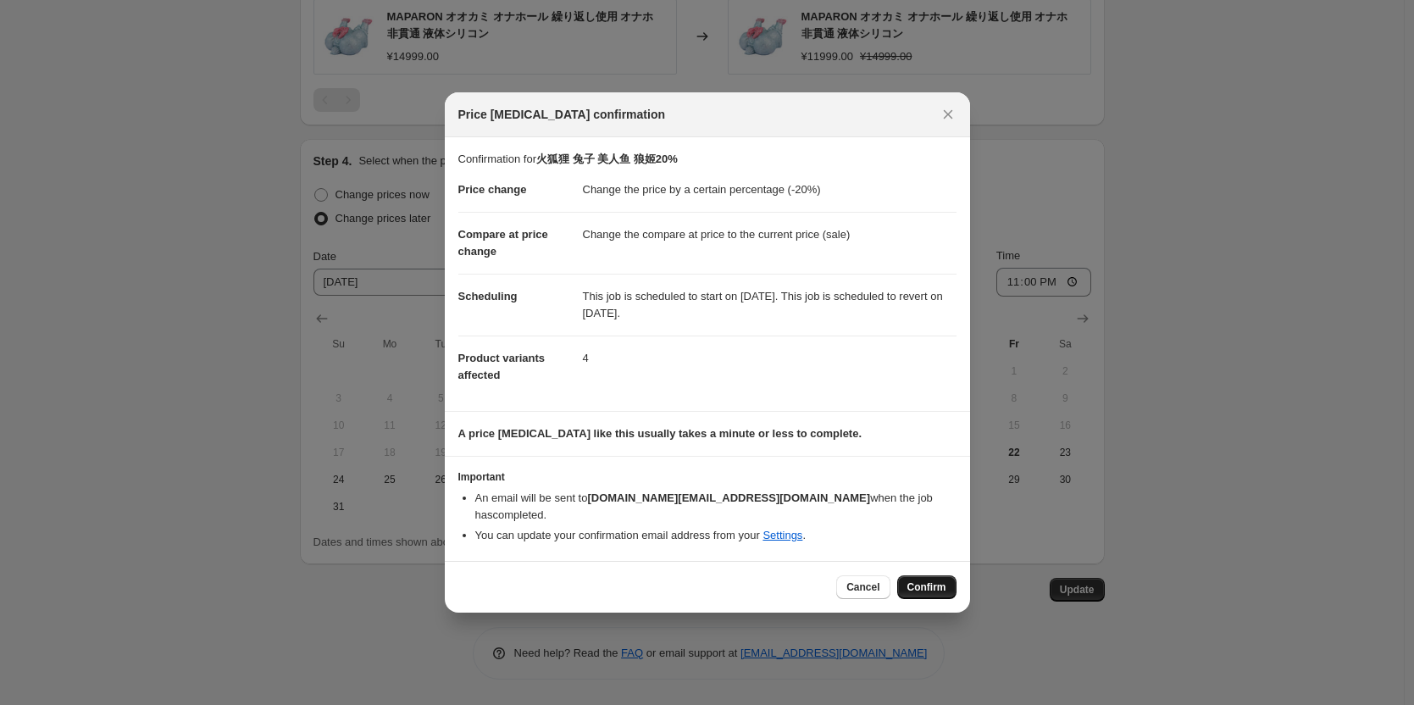
click at [932, 580] on span "Confirm" at bounding box center [926, 587] width 39 height 14
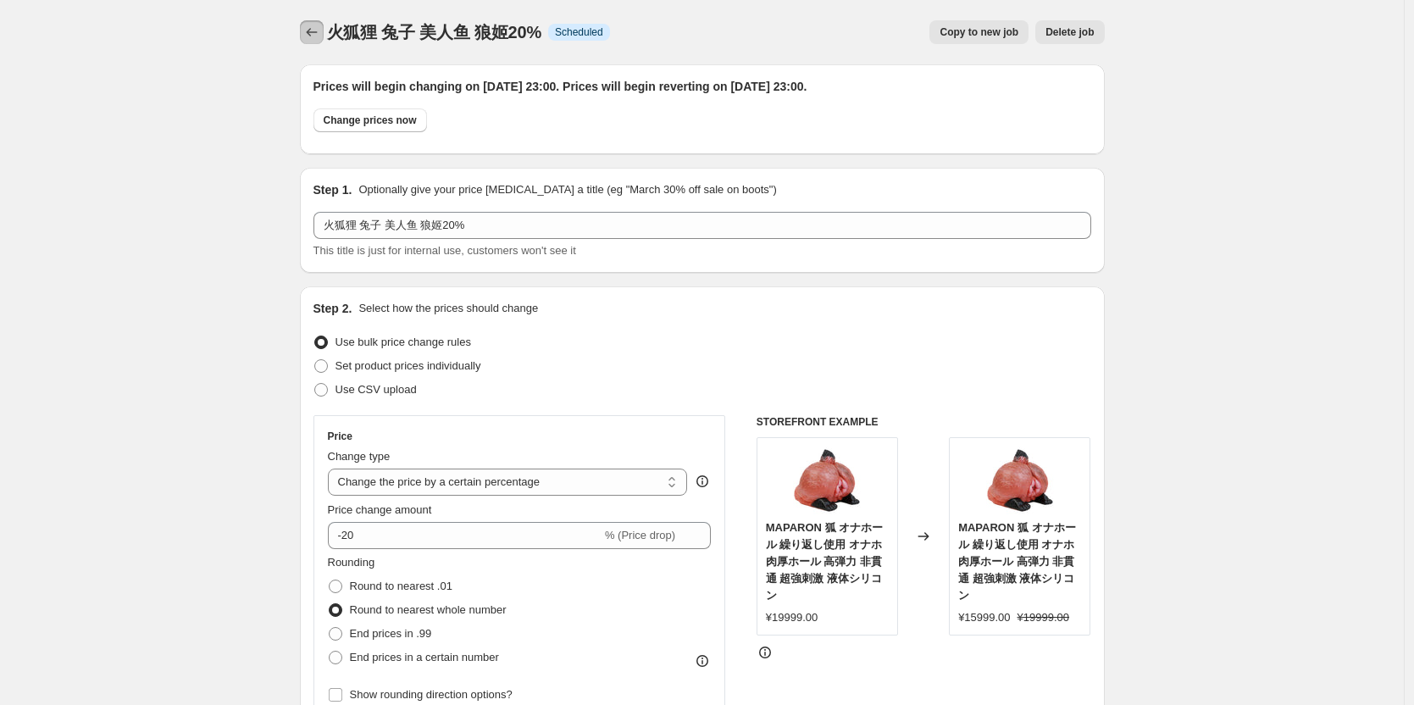
click at [313, 32] on icon "Price change jobs" at bounding box center [311, 32] width 17 height 17
